Goal: Find specific page/section: Find specific page/section

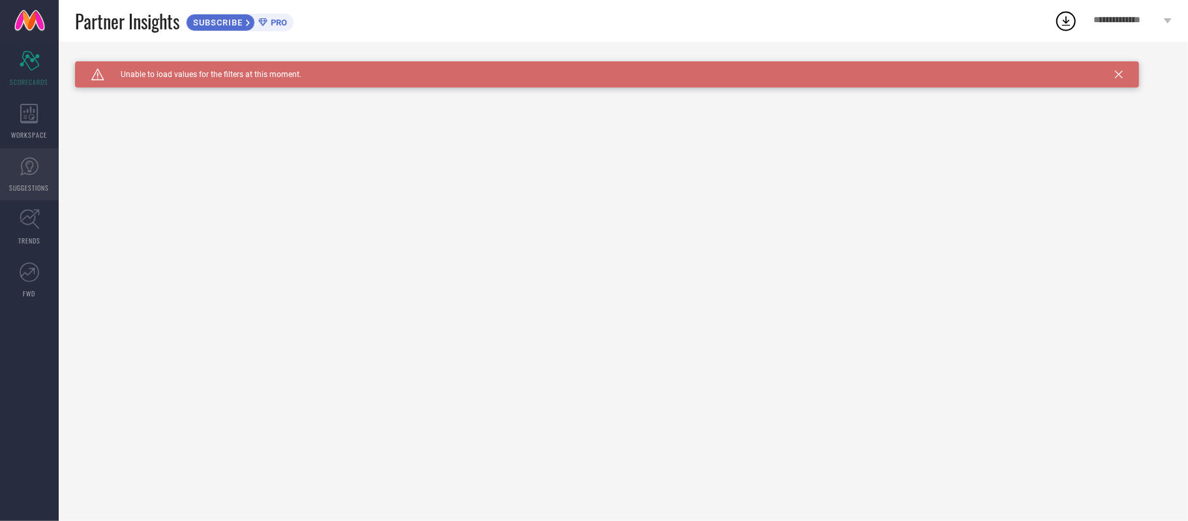
click at [20, 174] on icon at bounding box center [30, 167] width 20 height 20
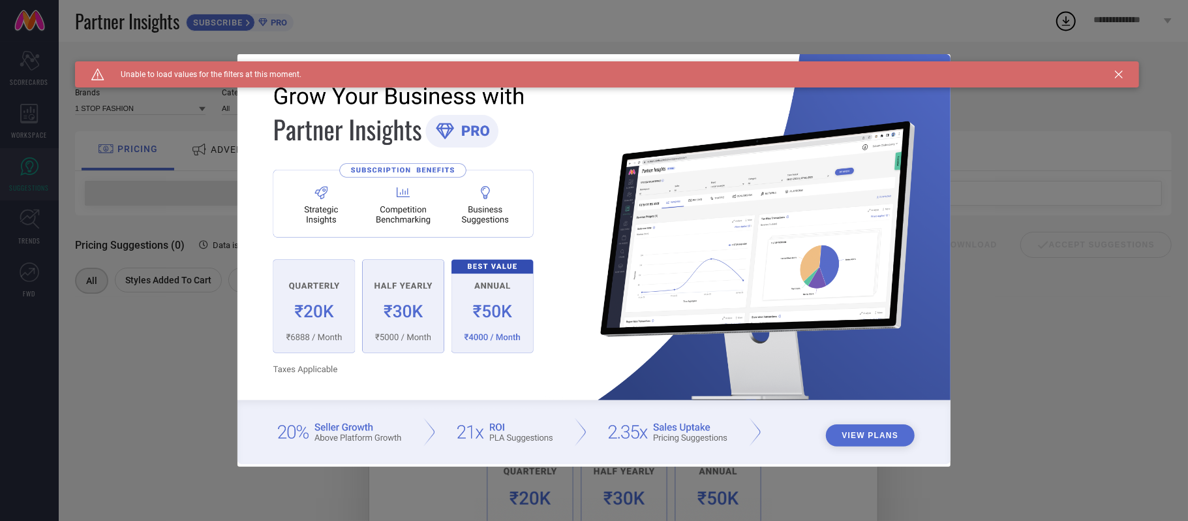
click at [1121, 76] on icon at bounding box center [1119, 74] width 8 height 8
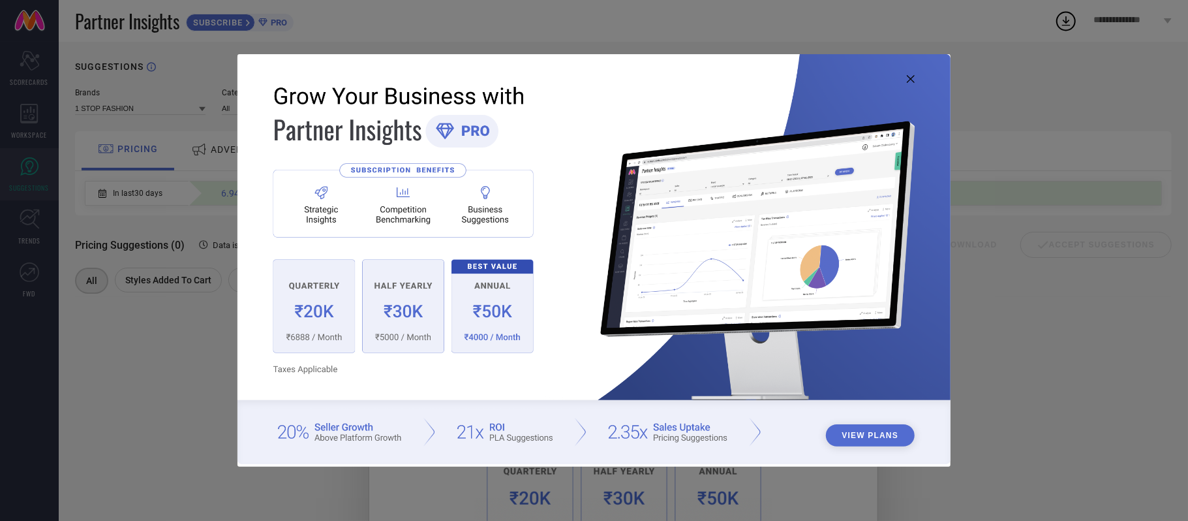
click at [912, 81] on icon at bounding box center [911, 79] width 8 height 8
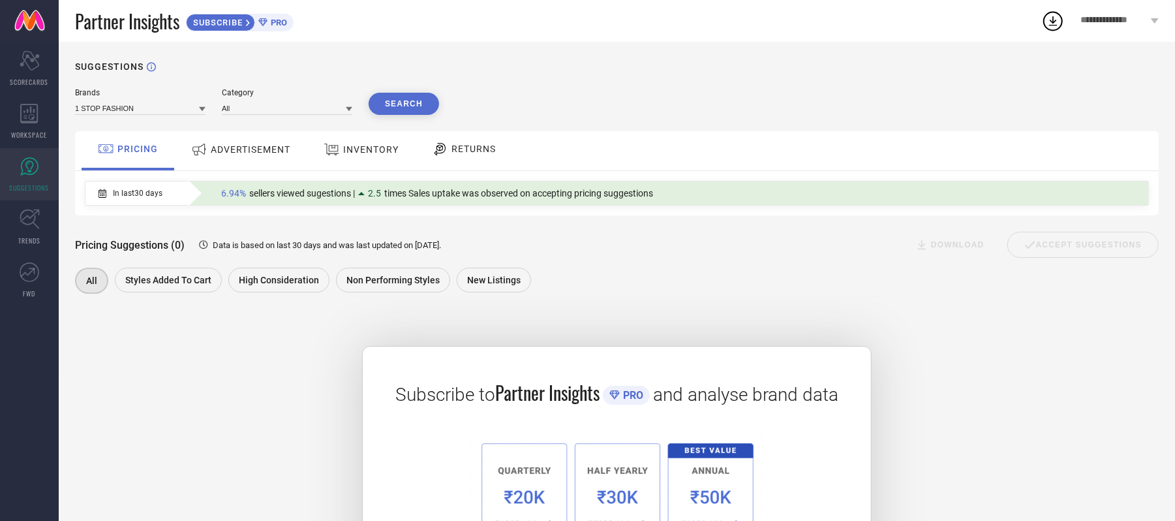
click at [253, 152] on span "ADVERTISEMENT" at bounding box center [251, 149] width 80 height 10
